Goal: Find specific page/section: Find specific page/section

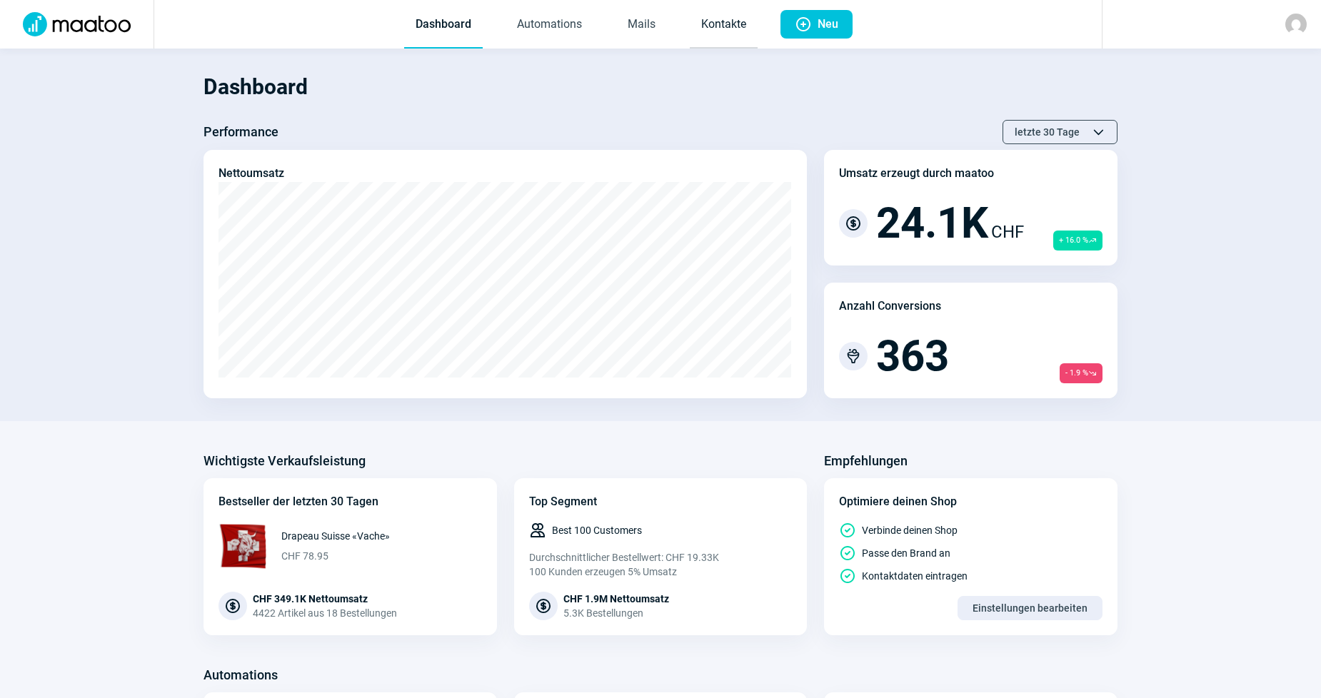
click at [725, 26] on link "Kontakte" at bounding box center [724, 24] width 68 height 47
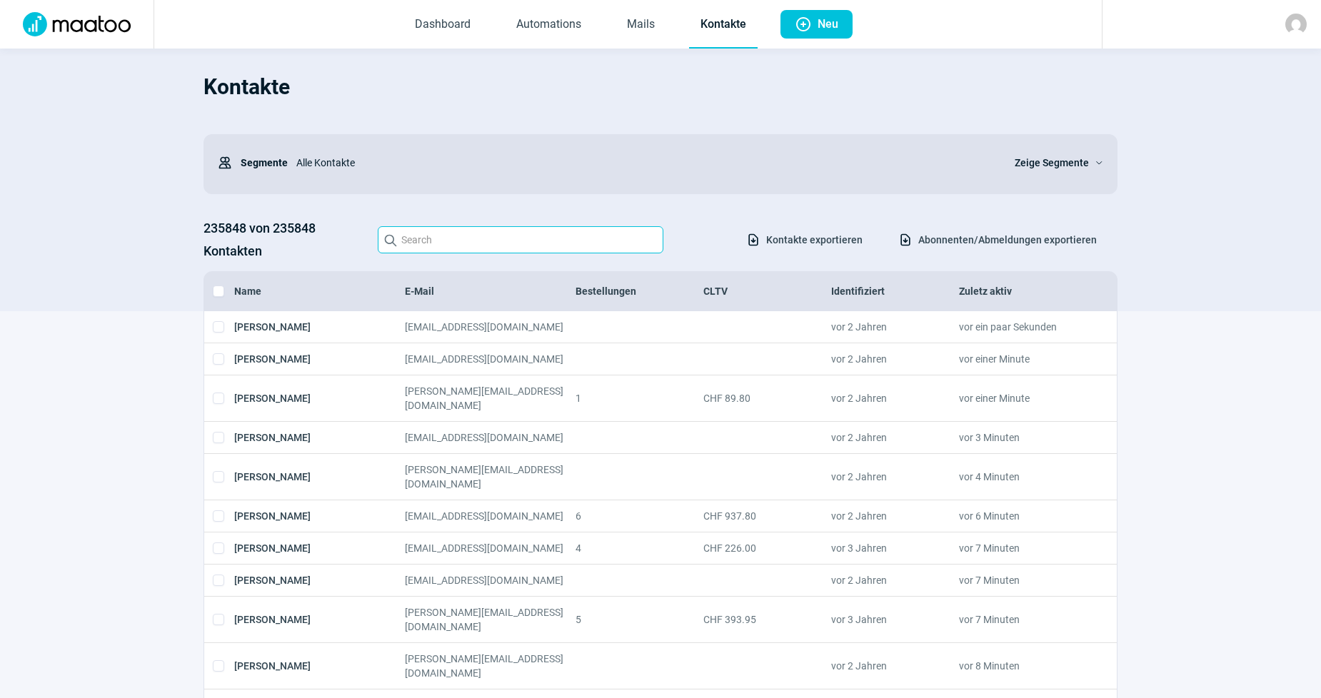
click at [525, 234] on input "Search icon" at bounding box center [521, 239] width 286 height 27
paste input "[PERSON_NAME][EMAIL_ADDRESS][DOMAIN_NAME]"
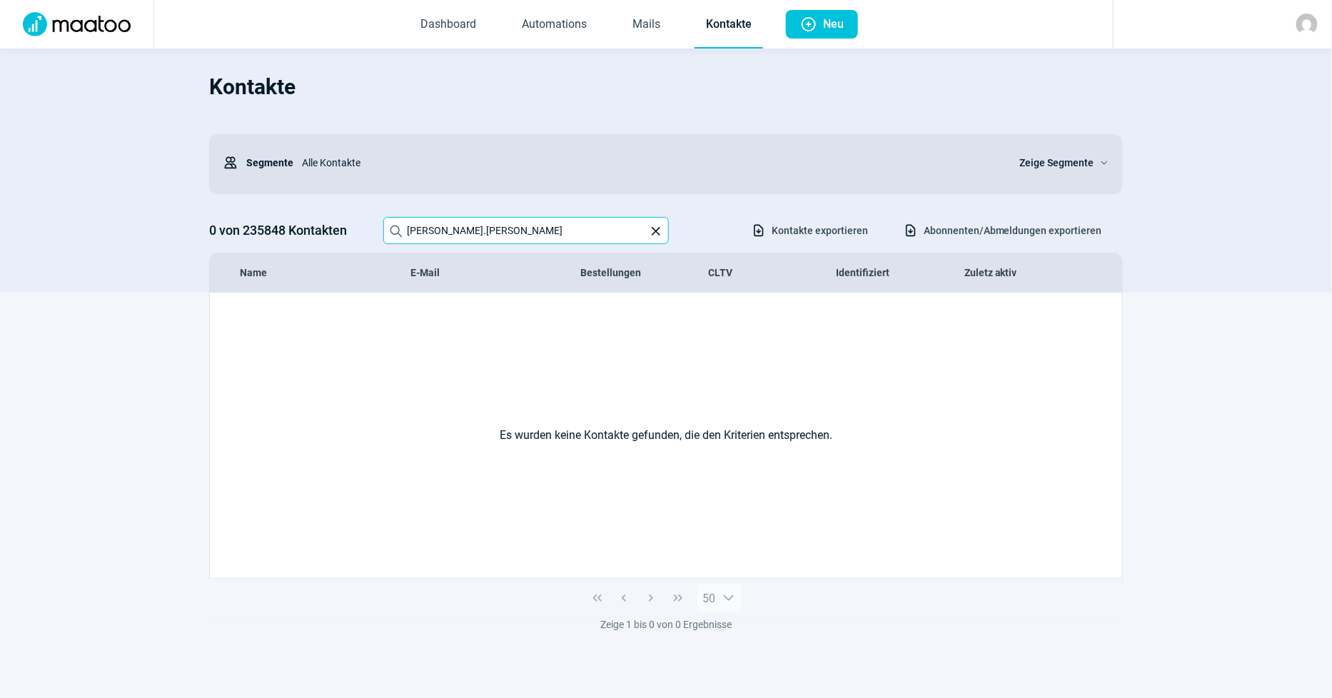
drag, startPoint x: 602, startPoint y: 232, endPoint x: 0, endPoint y: 177, distance: 604.3
click at [0, 178] on section "Kontakte Users icon Segmente Alle Kontakte Zeige Segmente ChevronDown icon 0 vo…" at bounding box center [666, 171] width 1332 height 244
paste input "[EMAIL_ADDRESS][DOMAIN_NAME]"
drag, startPoint x: 531, startPoint y: 236, endPoint x: 346, endPoint y: 226, distance: 185.1
click at [348, 227] on div "0 von 235848 Kontakten Search icon res_mau X icon Download icon Kontakte export…" at bounding box center [666, 230] width 914 height 27
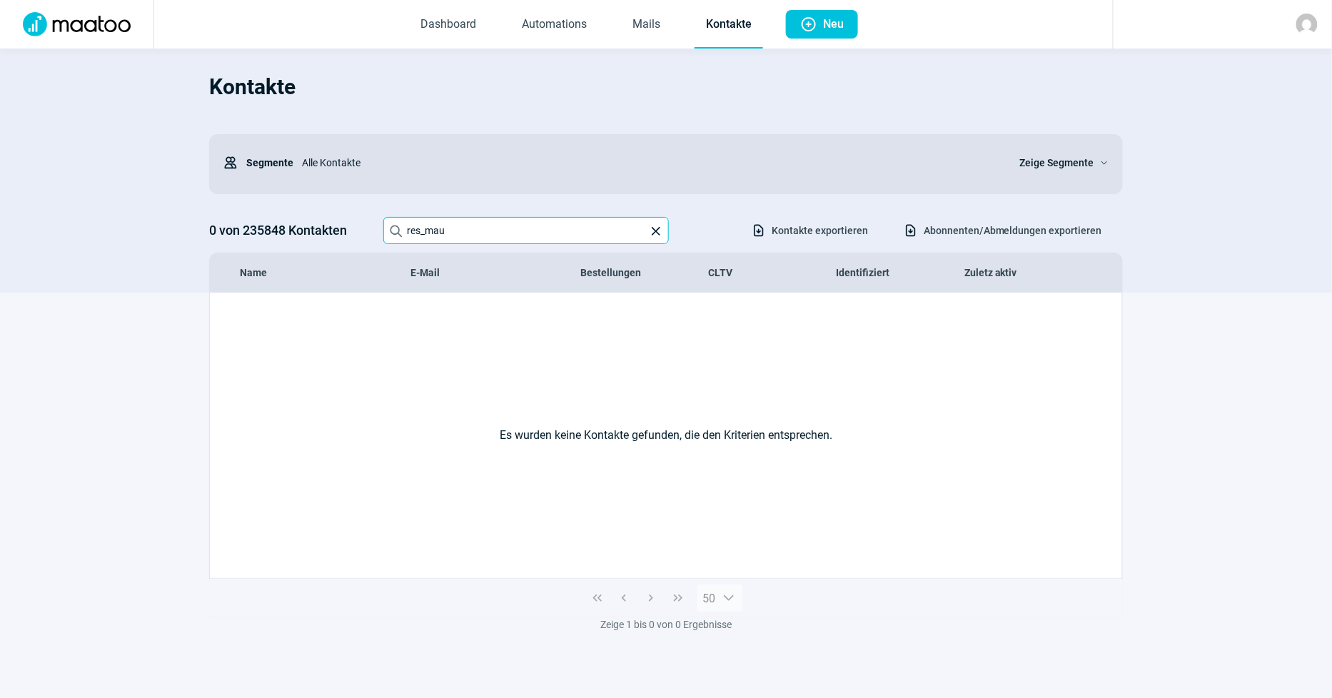
paste input "[EMAIL_ADDRESS][DOMAIN_NAME]"
click at [611, 230] on input "deco.lac@netplu" at bounding box center [526, 230] width 286 height 27
click at [611, 230] on input "deco.lac@netpl" at bounding box center [526, 230] width 286 height 27
drag, startPoint x: 474, startPoint y: 233, endPoint x: 103, endPoint y: 155, distance: 379.3
click at [109, 158] on section "Kontakte Users icon Segmente Alle Kontakte Zeige Segmente ChevronDown icon 0 vo…" at bounding box center [666, 171] width 1332 height 244
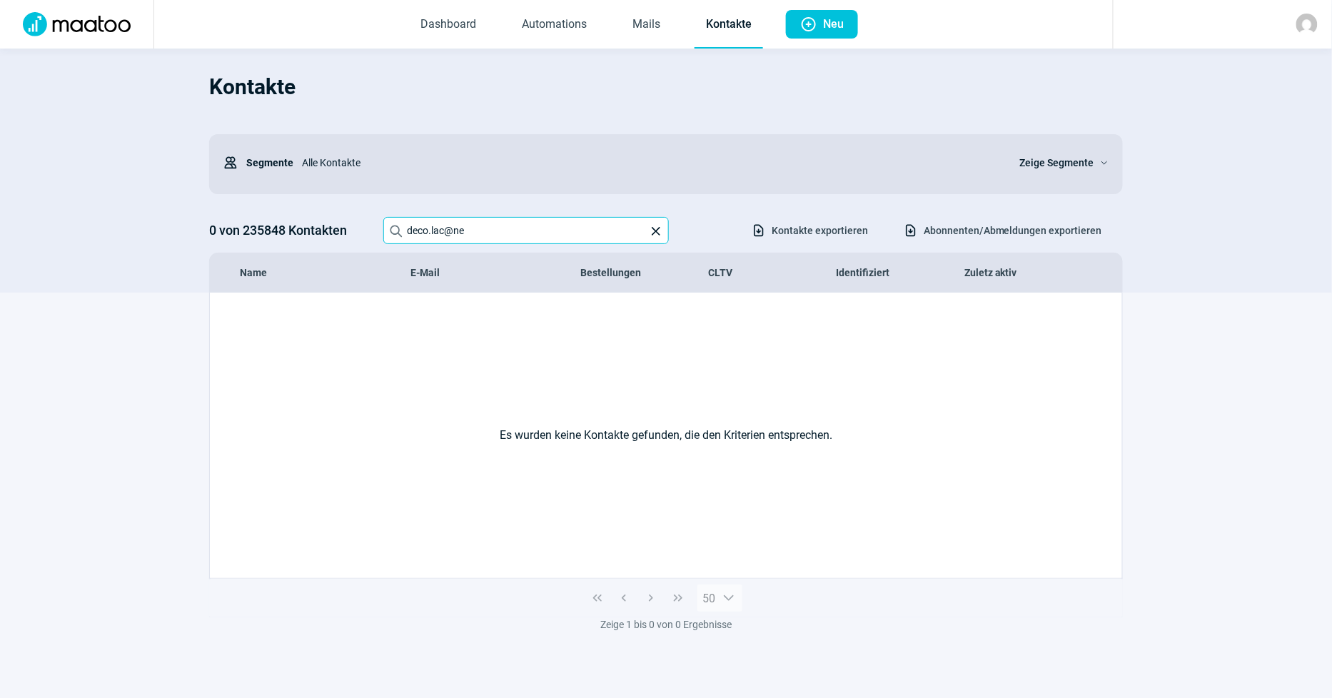
paste input "[DOMAIN_NAME]"
drag, startPoint x: 544, startPoint y: 237, endPoint x: 338, endPoint y: 231, distance: 205.7
click at [339, 231] on div "0 von 235848 Kontakten Search icon deco.lac@netplus. X icon Download icon Konta…" at bounding box center [666, 230] width 914 height 27
click at [587, 219] on input "Gobet" at bounding box center [526, 230] width 286 height 27
type input "Gobet"
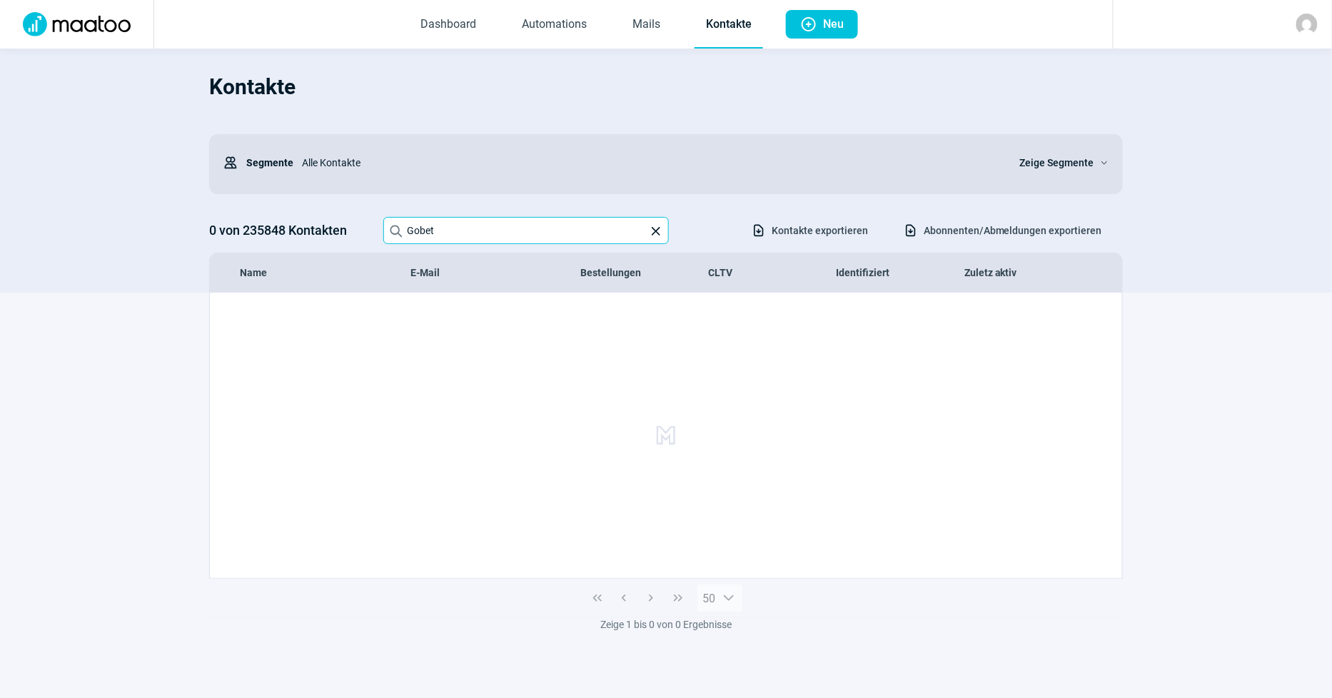
click at [582, 228] on input "Gobet" at bounding box center [526, 230] width 286 height 27
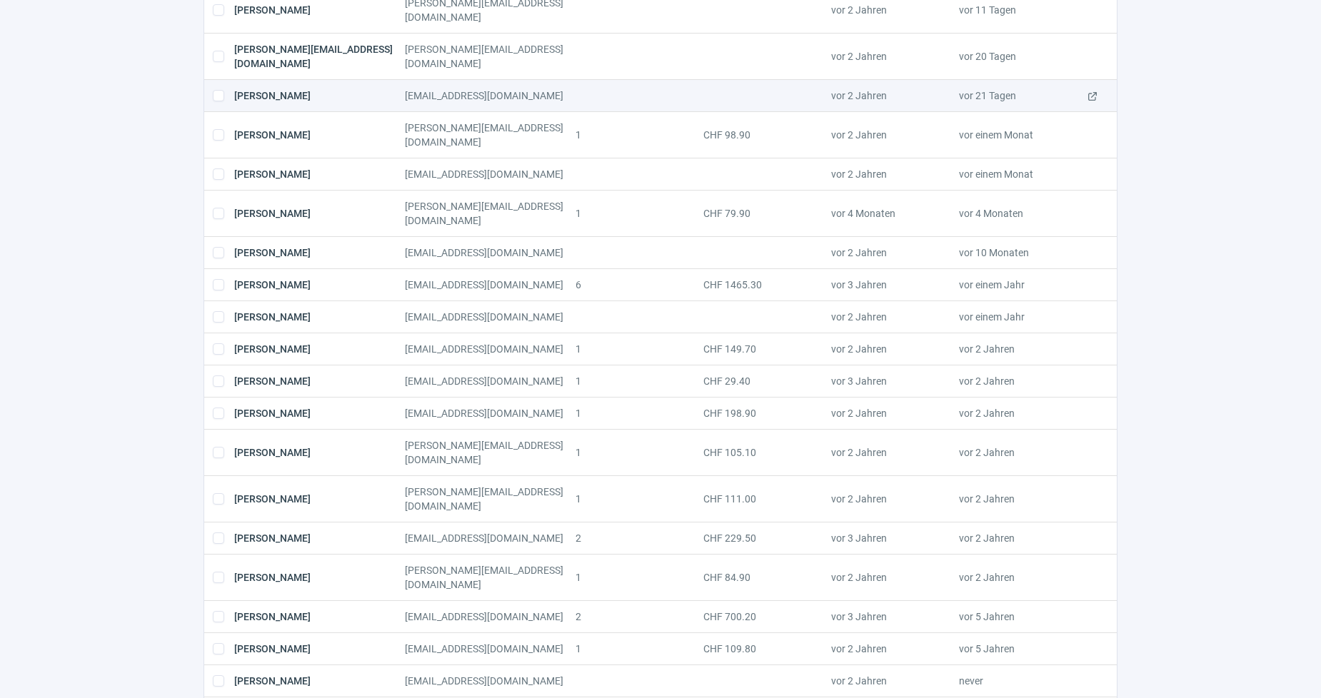
scroll to position [475, 0]
